Goal: Information Seeking & Learning: Find specific fact

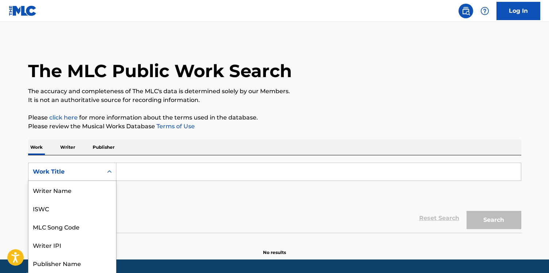
scroll to position [17, 0]
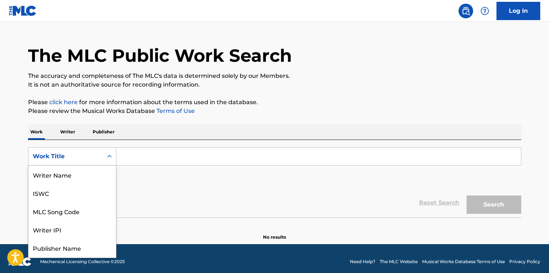
click at [113, 165] on div "Work Title selected, 8 of 8. 8 results available. Use Up and Down to choose opt…" at bounding box center [72, 156] width 88 height 18
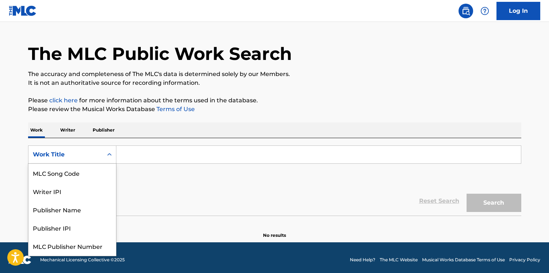
scroll to position [18, 0]
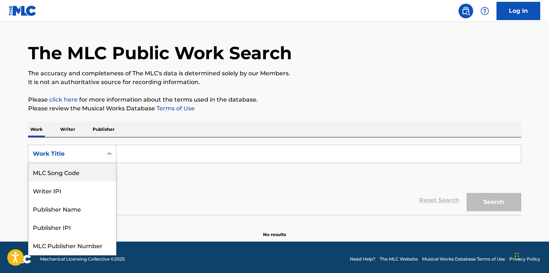
click at [102, 169] on div "MLC Song Code" at bounding box center [72, 172] width 88 height 18
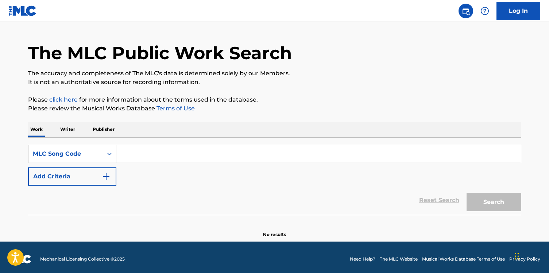
click at [141, 161] on input "Search Form" at bounding box center [318, 154] width 405 height 18
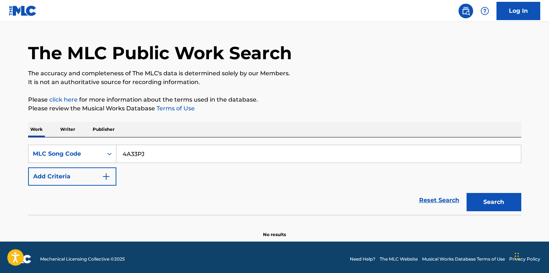
type input "4A33PJ"
click at [467, 193] on button "Search" at bounding box center [494, 202] width 55 height 18
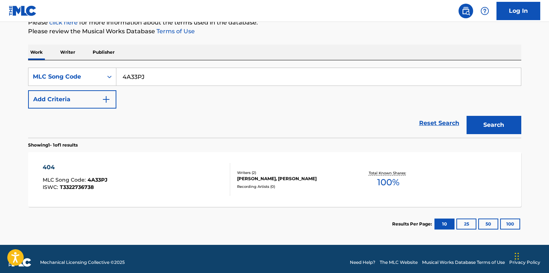
scroll to position [102, 0]
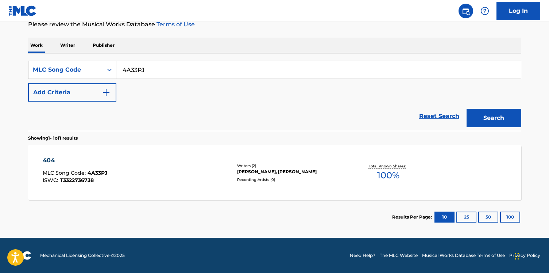
click at [161, 172] on div "404 MLC Song Code : 4A33PJ ISWC : T3322736738" at bounding box center [137, 172] width 188 height 33
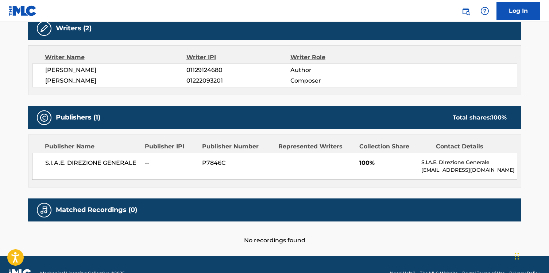
scroll to position [205, 0]
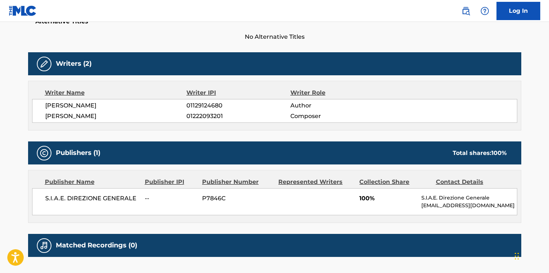
click at [90, 113] on span "MARCO DI MAURO" at bounding box center [116, 116] width 142 height 9
click at [206, 115] on span "01222093201" at bounding box center [239, 116] width 104 height 9
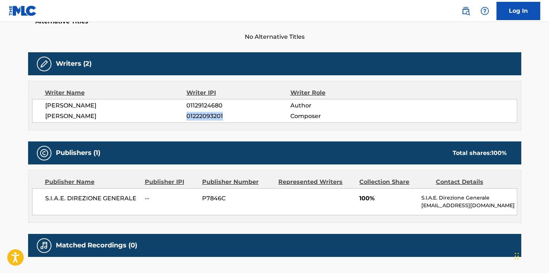
copy span "01222093201"
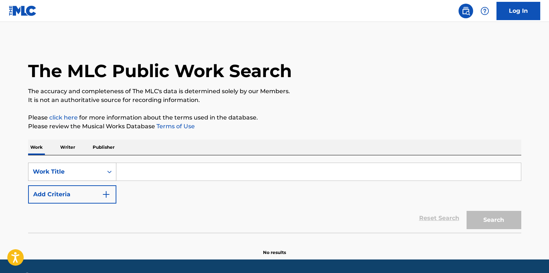
click at [109, 171] on div "Work Title" at bounding box center [72, 171] width 88 height 18
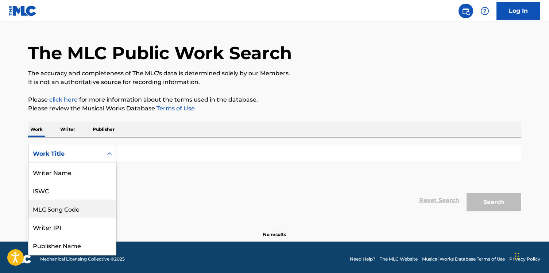
scroll to position [36, 0]
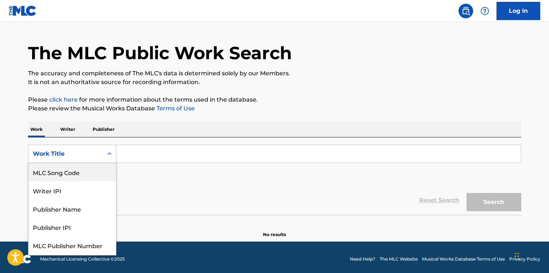
click at [107, 175] on div "MLC Song Code" at bounding box center [72, 172] width 88 height 18
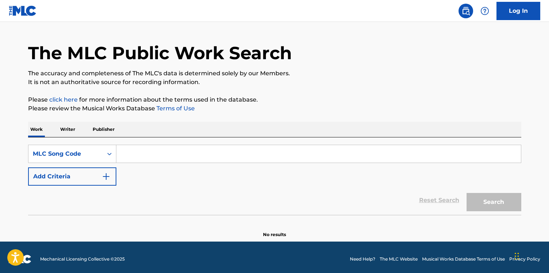
click at [150, 151] on input "Search Form" at bounding box center [318, 154] width 405 height 18
paste input "DQ8Y07"
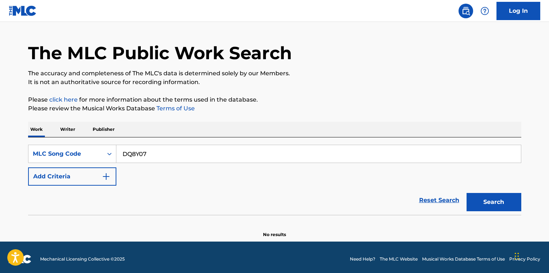
type input "DQ8Y07"
click at [467, 193] on button "Search" at bounding box center [494, 202] width 55 height 18
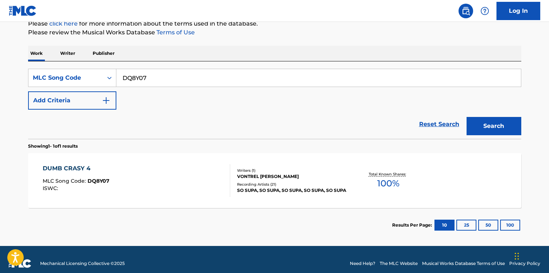
scroll to position [102, 0]
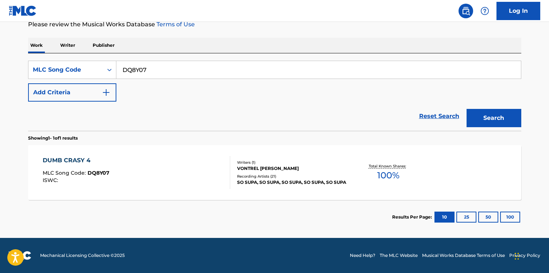
click at [153, 174] on div "DUMB CRASY 4 MLC Song Code : DQ8Y07 ISWC :" at bounding box center [137, 172] width 188 height 33
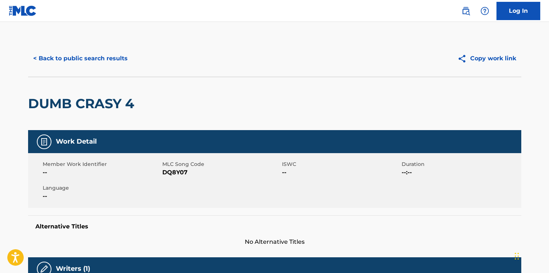
click at [59, 64] on button "< Back to public search results" at bounding box center [80, 58] width 105 height 18
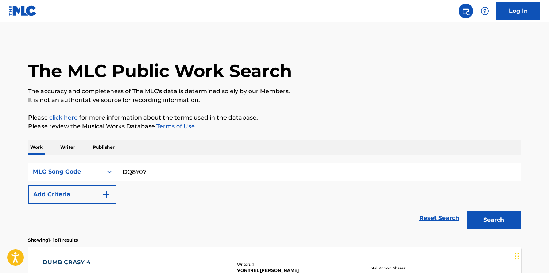
scroll to position [83, 0]
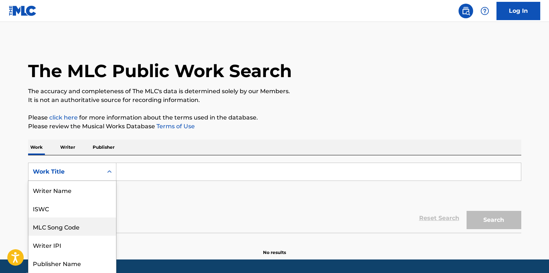
click at [91, 166] on div "MLC Song Code, 3 of 8. 8 results available. Use Up and Down to choose options, …" at bounding box center [72, 171] width 88 height 18
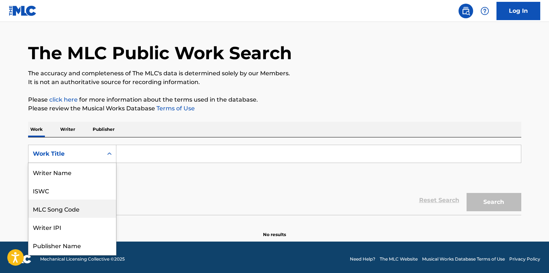
scroll to position [36, 0]
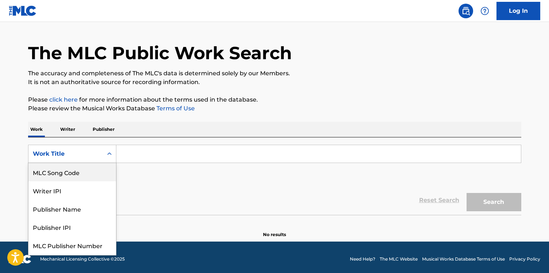
click at [90, 175] on div "MLC Song Code" at bounding box center [72, 172] width 88 height 18
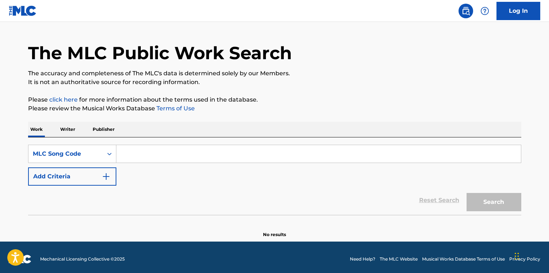
click at [138, 149] on input "Search Form" at bounding box center [318, 154] width 405 height 18
paste input "IG2NOV"
type input "IG2NOV"
click at [467, 193] on button "Search" at bounding box center [494, 202] width 55 height 18
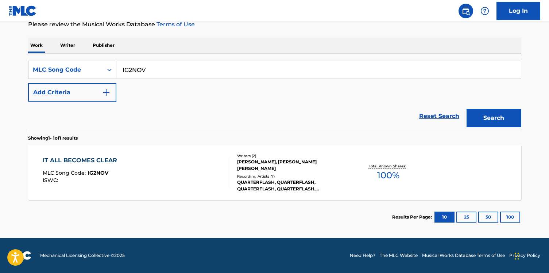
click at [157, 180] on div "IT ALL BECOMES CLEAR MLC Song Code : IG2NOV ISWC :" at bounding box center [137, 172] width 188 height 33
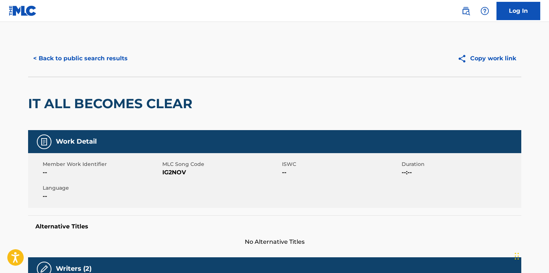
click at [98, 68] on div "< Back to public search results Copy work link" at bounding box center [274, 58] width 493 height 36
click at [99, 62] on button "< Back to public search results" at bounding box center [80, 58] width 105 height 18
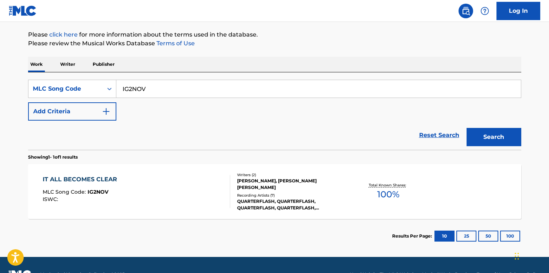
click at [132, 90] on input "IG2NOV" at bounding box center [318, 89] width 405 height 18
paste input "SD3FJT"
click at [467, 128] on button "Search" at bounding box center [494, 137] width 55 height 18
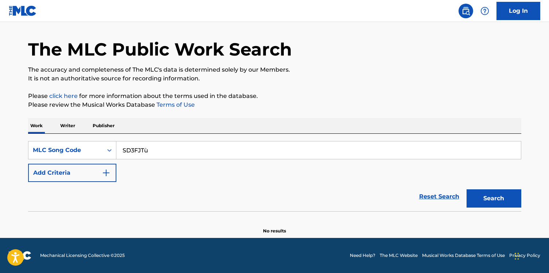
scroll to position [22, 0]
type input "SD3FJT"
click at [467, 189] on button "Search" at bounding box center [494, 198] width 55 height 18
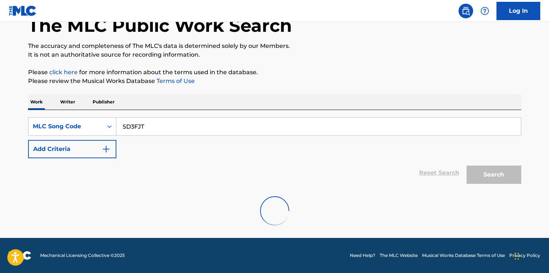
scroll to position [83, 0]
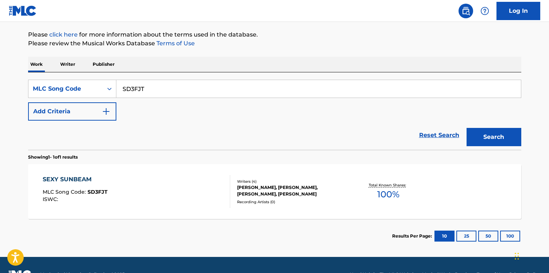
click at [165, 205] on div "SEXY SUNBEAM MLC Song Code : SD3FJT ISWC :" at bounding box center [137, 191] width 188 height 33
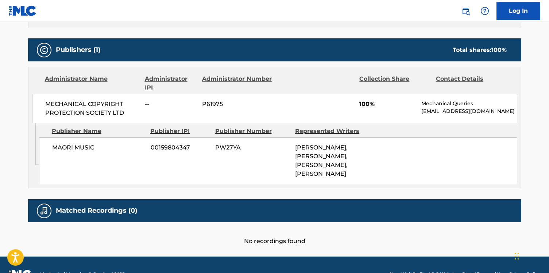
scroll to position [345, 0]
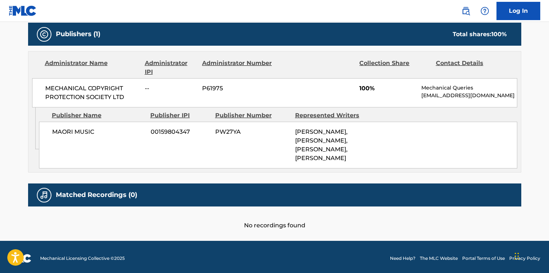
scroll to position [83, 0]
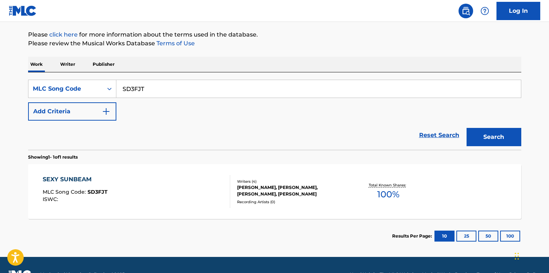
click at [130, 98] on div "SearchWithCriteria022761d5-e08c-417d-8e8d-23f52aa2452a MLC Song Code SD3FJT Add…" at bounding box center [274, 100] width 493 height 41
click at [130, 89] on input "SD3FJT" at bounding box center [318, 89] width 405 height 18
paste input "OL52GJ"
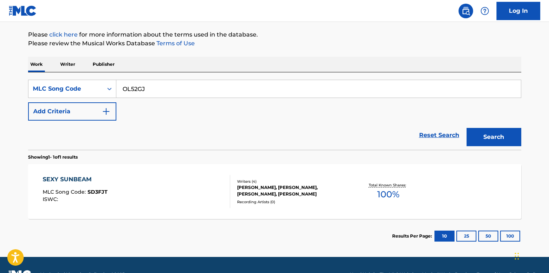
type input "OL52GJ"
click at [467, 128] on button "Search" at bounding box center [494, 137] width 55 height 18
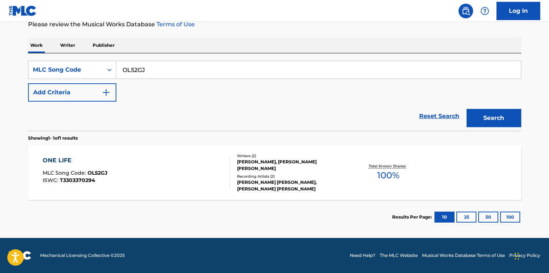
click at [172, 154] on div "ONE LIFE MLC Song Code : OL52GJ ISWC : T3303370294 Writers ( 2 ) DYLAN COTRONE,…" at bounding box center [274, 172] width 493 height 55
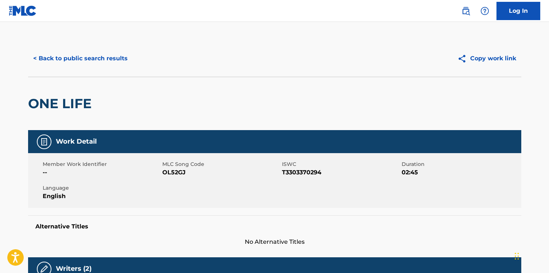
click at [92, 61] on button "< Back to public search results" at bounding box center [80, 58] width 105 height 18
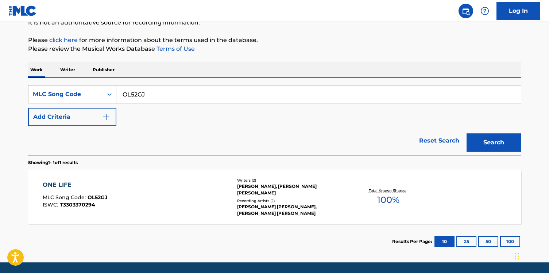
scroll to position [77, 0]
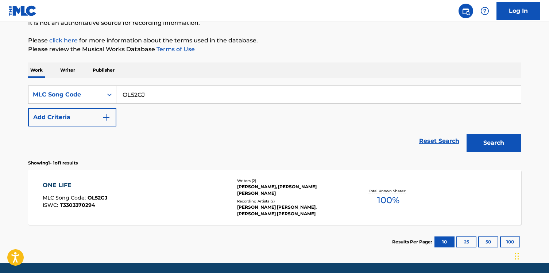
click at [121, 197] on div "ONE LIFE MLC Song Code : OL52GJ ISWC : T3303370294" at bounding box center [137, 197] width 188 height 33
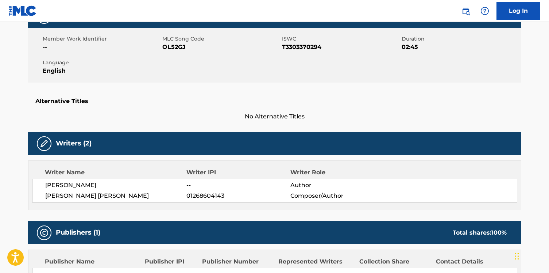
scroll to position [189, 0]
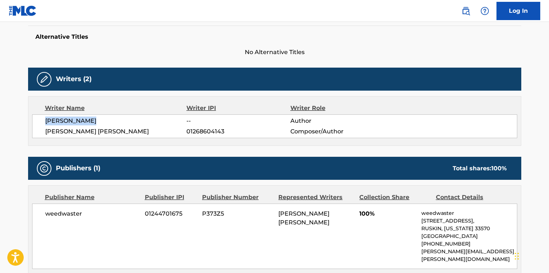
drag, startPoint x: 42, startPoint y: 122, endPoint x: 124, endPoint y: 122, distance: 82.5
click at [124, 122] on div "DYLAN COTRONE -- Author LENNON CRIPE 01268604143 Composer/Author" at bounding box center [274, 126] width 485 height 24
copy span "DYLAN COTRONE"
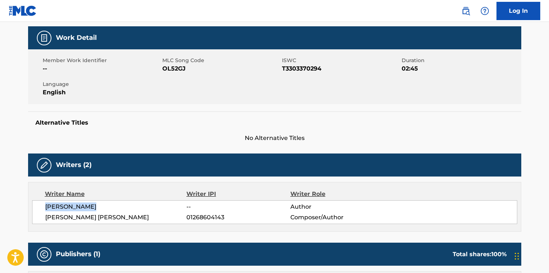
scroll to position [0, 0]
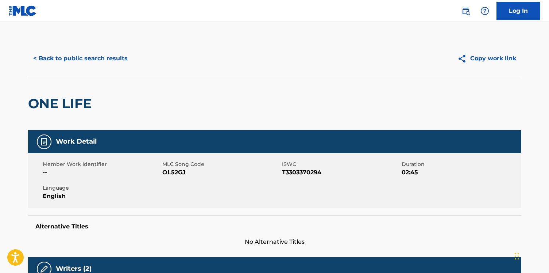
click at [83, 56] on button "< Back to public search results" at bounding box center [80, 58] width 105 height 18
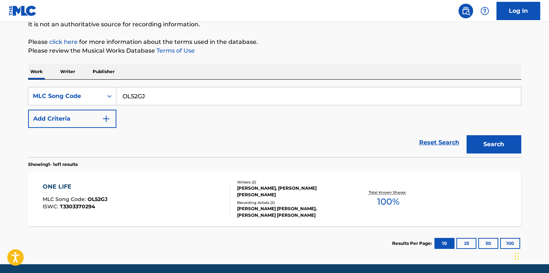
click at [65, 73] on p "Writer" at bounding box center [67, 71] width 19 height 15
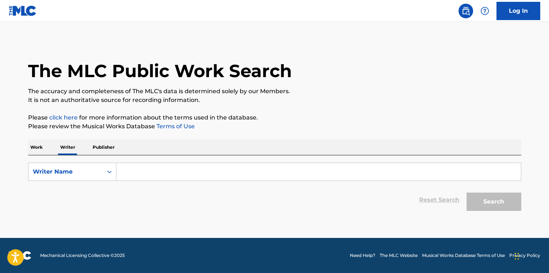
click at [141, 163] on input "Search Form" at bounding box center [318, 172] width 405 height 18
paste input "DYLAN COTRONE"
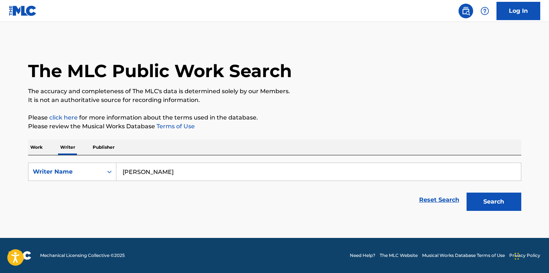
type input "DYLAN COTRONE"
click at [467, 192] on button "Search" at bounding box center [494, 201] width 55 height 18
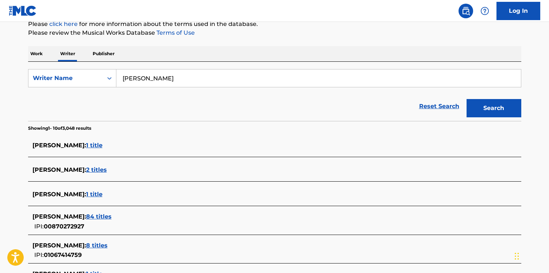
click at [155, 122] on div "SearchWithCriteriad0037c60-9f07-44f1-9cda-02c3147ef1f1 Writer Name DYLAN COTRON…" at bounding box center [274, 251] width 493 height 378
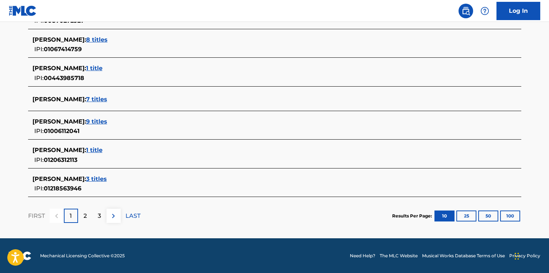
scroll to position [299, 0]
click at [104, 99] on span "7 titles" at bounding box center [96, 98] width 21 height 7
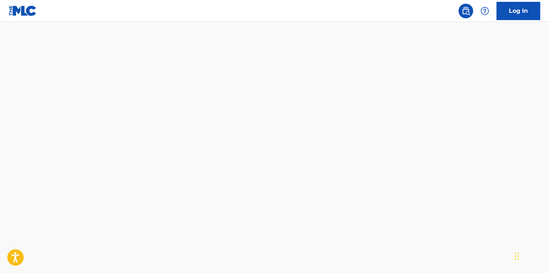
scroll to position [446, 0]
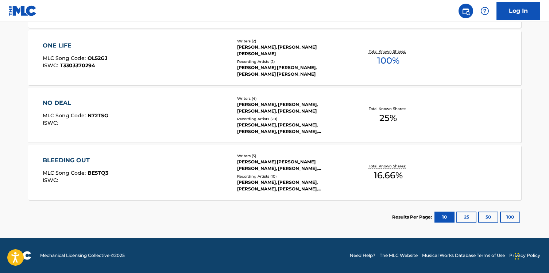
click at [183, 118] on div "NO DEAL MLC Song Code : N72TSG ISWC :" at bounding box center [137, 115] width 188 height 33
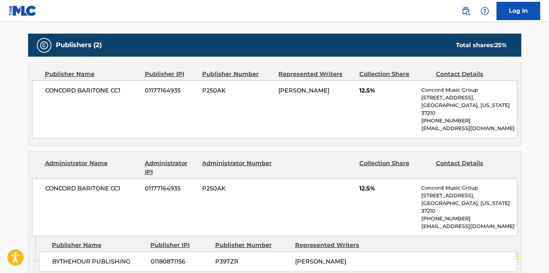
scroll to position [340, 0]
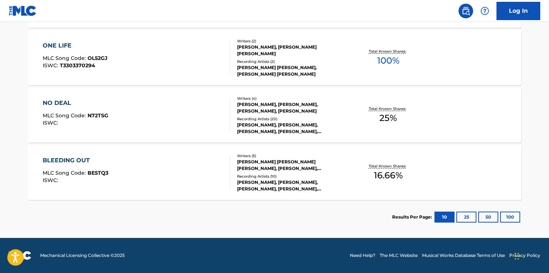
click at [159, 141] on div "NO DEAL MLC Song Code : N72TSG ISWC : Writers ( 4 ) DANE MCQUILLAN, DYLAN COTRO…" at bounding box center [274, 115] width 493 height 55
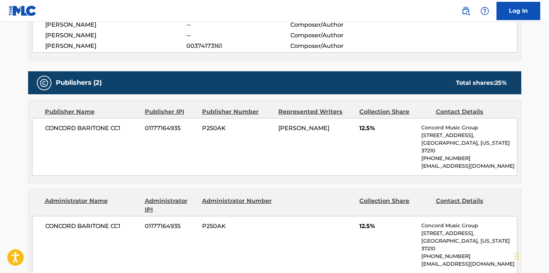
scroll to position [258, 0]
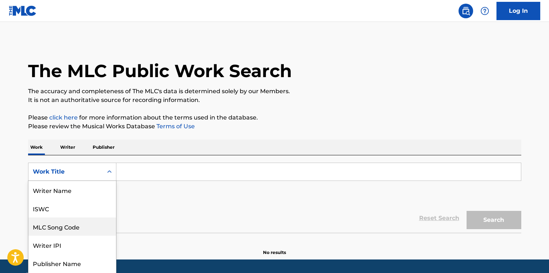
scroll to position [18, 0]
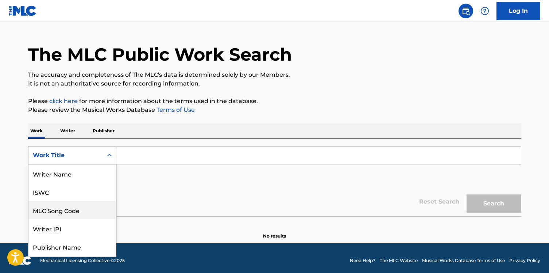
click at [97, 164] on div "MLC Song Code, 3 of 8. 8 results available. Use Up and Down to choose options, …" at bounding box center [72, 155] width 88 height 18
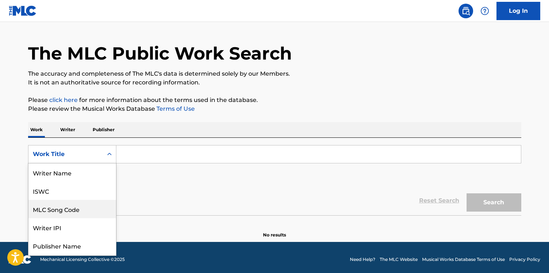
scroll to position [36, 0]
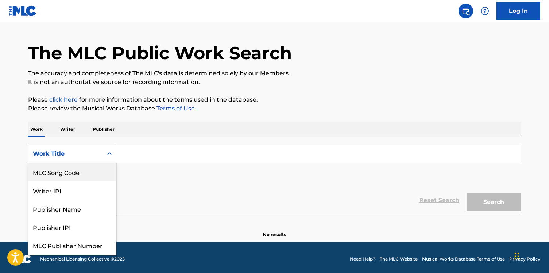
click at [91, 174] on div "MLC Song Code" at bounding box center [72, 172] width 88 height 18
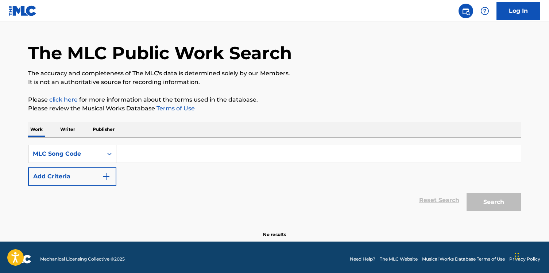
click at [156, 155] on input "Search Form" at bounding box center [318, 154] width 405 height 18
paste input "OC91JE"
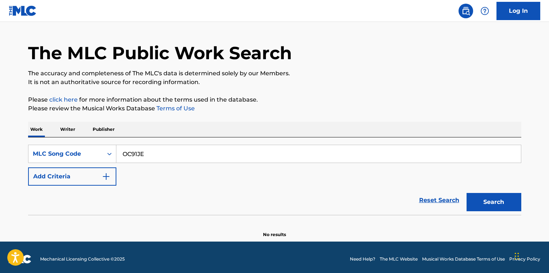
type input "OC91JE"
click at [467, 193] on button "Search" at bounding box center [494, 202] width 55 height 18
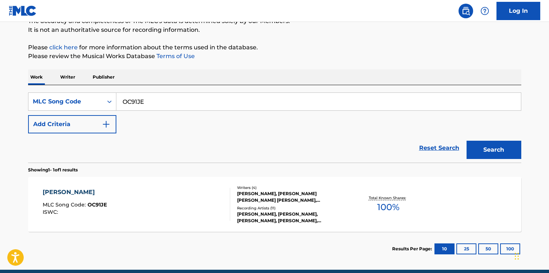
scroll to position [102, 0]
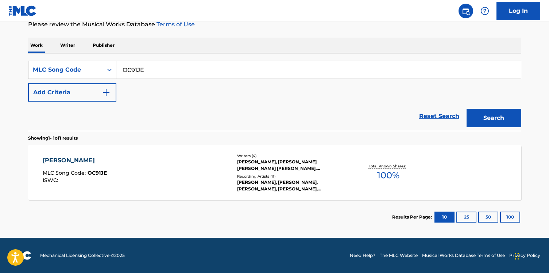
click at [139, 178] on div "OLIVIA POPE MLC Song Code : OC91JE ISWC :" at bounding box center [137, 172] width 188 height 33
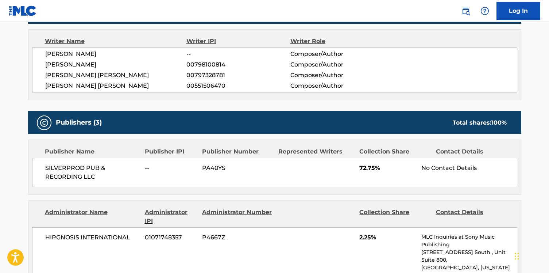
scroll to position [208, 0]
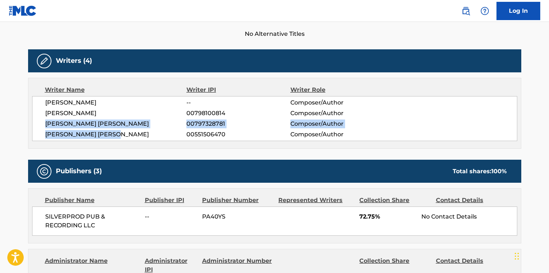
drag, startPoint x: 119, startPoint y: 138, endPoint x: 42, endPoint y: 121, distance: 78.7
click at [42, 121] on div "LEA JEROME -- Composer/Author FRANCK BONDRILLE 00798100814 Composer/Author ALBE…" at bounding box center [274, 118] width 485 height 45
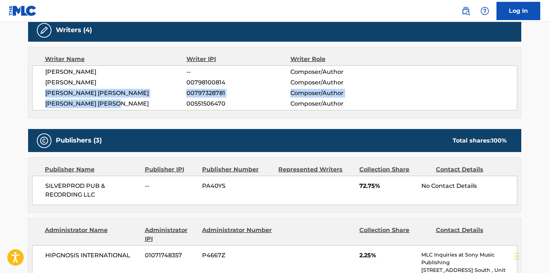
scroll to position [215, 0]
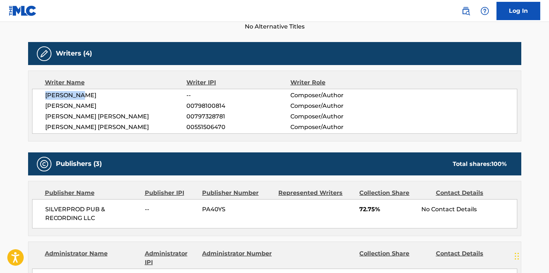
drag, startPoint x: 86, startPoint y: 95, endPoint x: 27, endPoint y: 95, distance: 59.1
copy span "LEA JEROME"
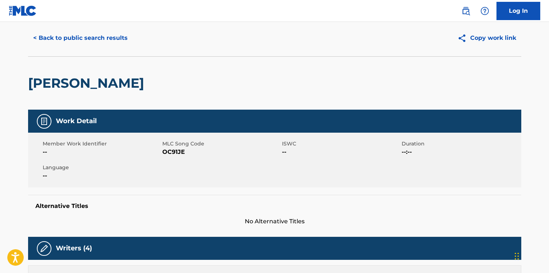
scroll to position [0, 0]
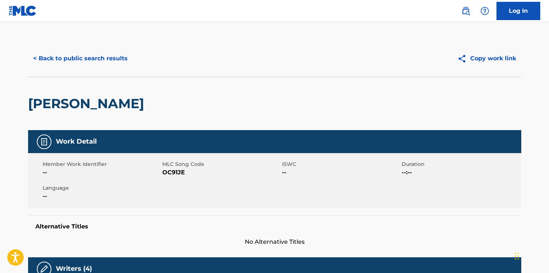
click at [54, 63] on button "< Back to public search results" at bounding box center [80, 58] width 105 height 18
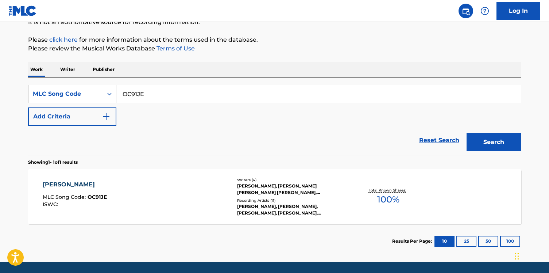
scroll to position [77, 0]
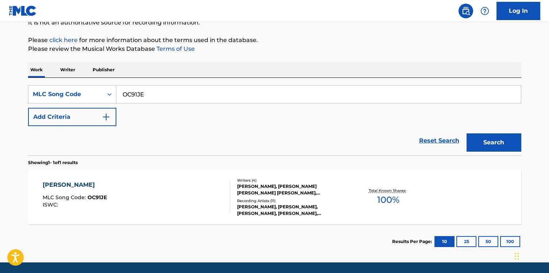
click at [74, 68] on p "Writer" at bounding box center [67, 69] width 19 height 15
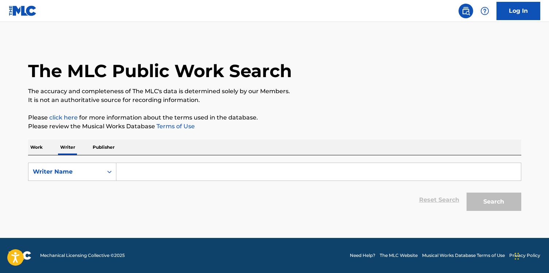
click at [134, 151] on div "Work Writer Publisher" at bounding box center [274, 146] width 493 height 15
click at [130, 168] on input "Search Form" at bounding box center [318, 172] width 405 height 18
paste input "LEA JEROME"
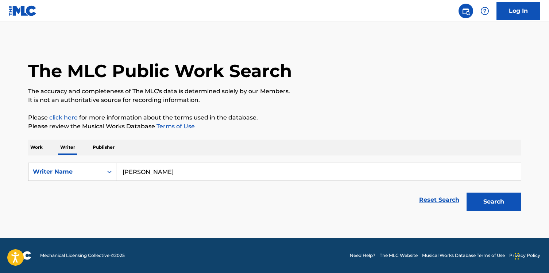
type input "LEA JEROME"
click at [467, 192] on button "Search" at bounding box center [494, 201] width 55 height 18
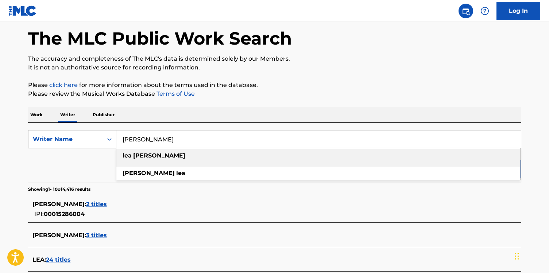
click at [127, 116] on div "Work Writer Publisher" at bounding box center [274, 114] width 493 height 15
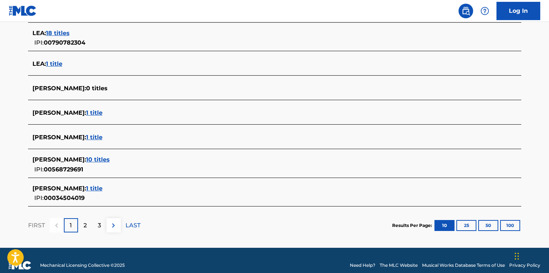
scroll to position [291, 0]
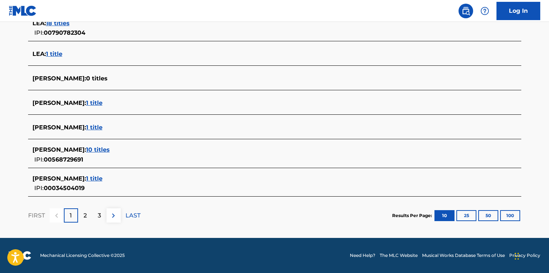
click at [86, 127] on span "1 title" at bounding box center [94, 127] width 16 height 7
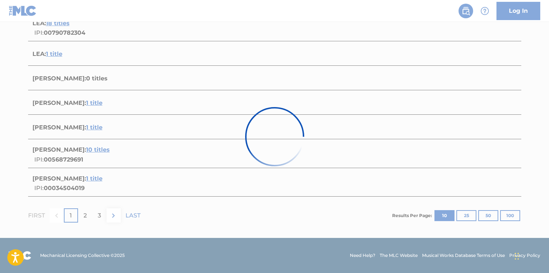
scroll to position [102, 0]
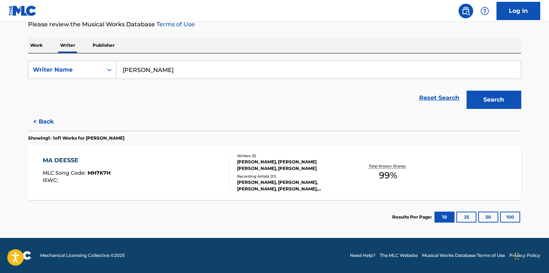
click at [88, 167] on div "MA DEESSE MLC Song Code : MH7K7H ISWC :" at bounding box center [77, 172] width 68 height 33
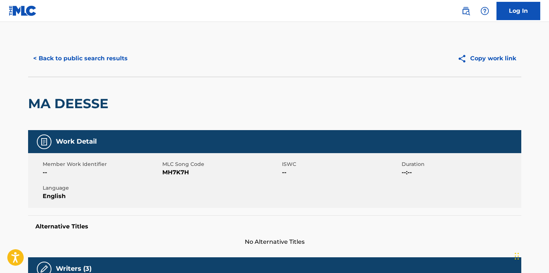
click at [62, 60] on button "< Back to public search results" at bounding box center [80, 58] width 105 height 18
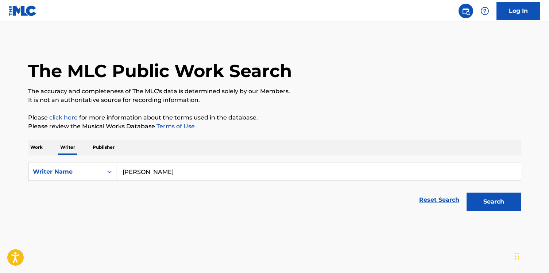
scroll to position [1, 0]
